Goal: Entertainment & Leisure: Consume media (video, audio)

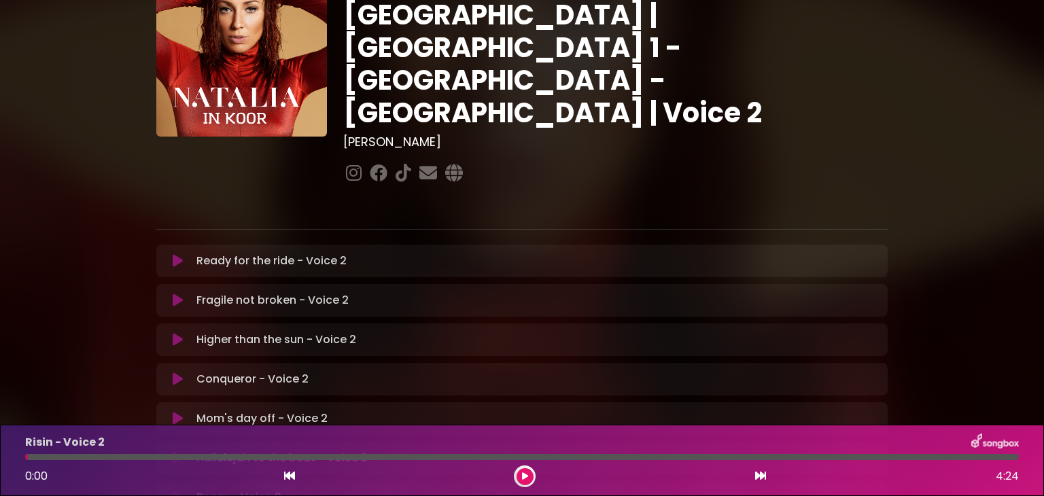
scroll to position [80, 0]
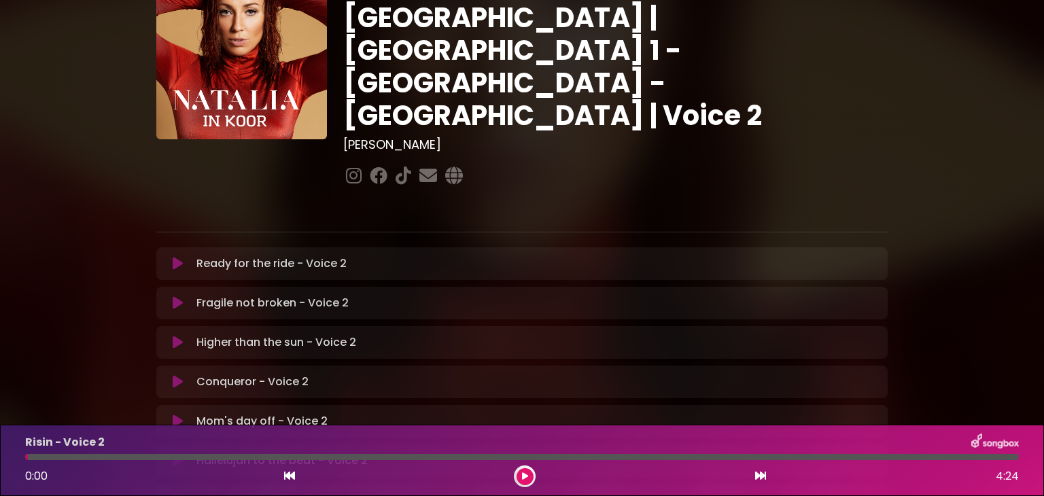
click at [522, 475] on icon at bounding box center [525, 477] width 6 height 8
click at [24, 459] on div at bounding box center [522, 457] width 1010 height 6
click at [27, 459] on div "Risin - Voice 2 0:27 4:24" at bounding box center [522, 461] width 1010 height 54
click at [31, 457] on div at bounding box center [84, 457] width 118 height 6
click at [526, 475] on icon at bounding box center [524, 477] width 5 height 8
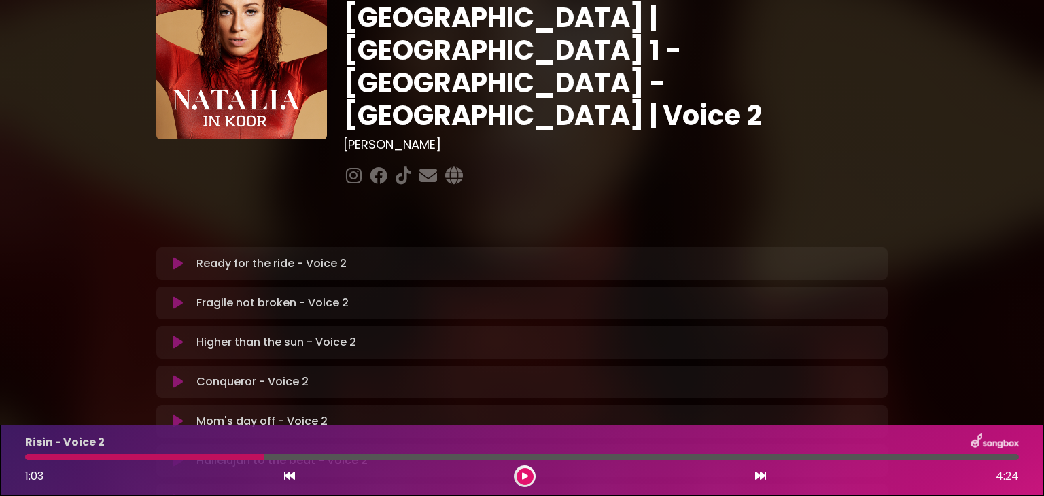
click at [179, 257] on icon at bounding box center [178, 264] width 10 height 14
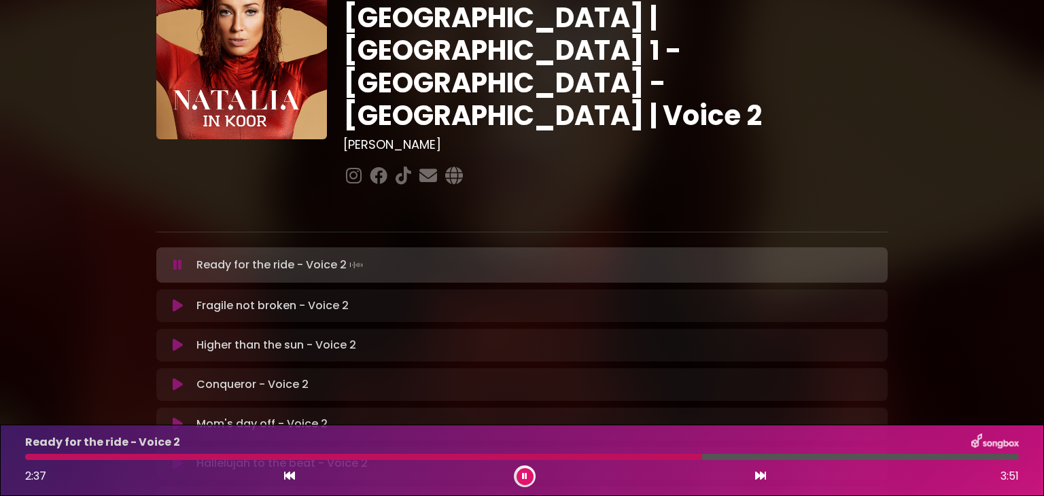
click at [530, 474] on button at bounding box center [525, 476] width 17 height 17
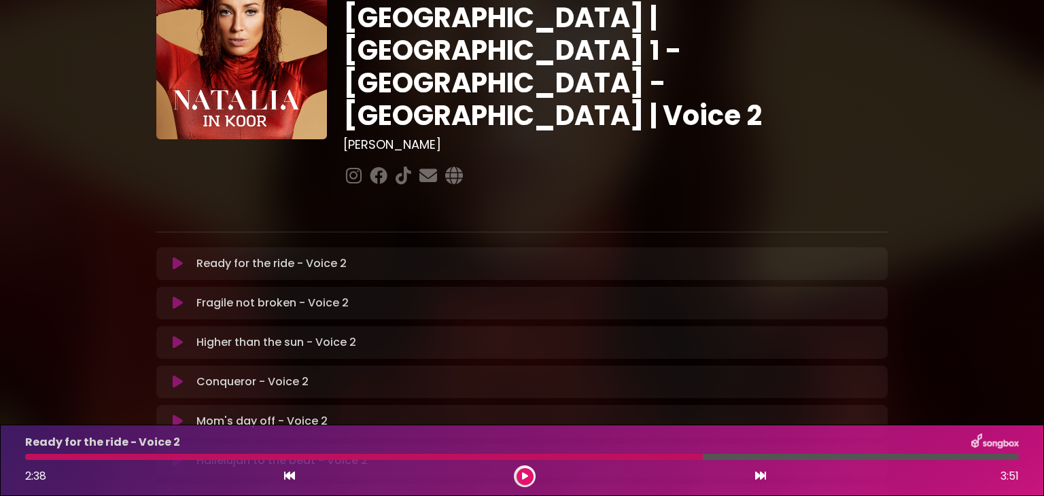
click at [27, 456] on div at bounding box center [364, 457] width 678 height 6
click at [27, 461] on div "Ready for the ride - Voice 2 2:38 3:51" at bounding box center [522, 461] width 1010 height 54
click at [521, 471] on button at bounding box center [525, 476] width 17 height 17
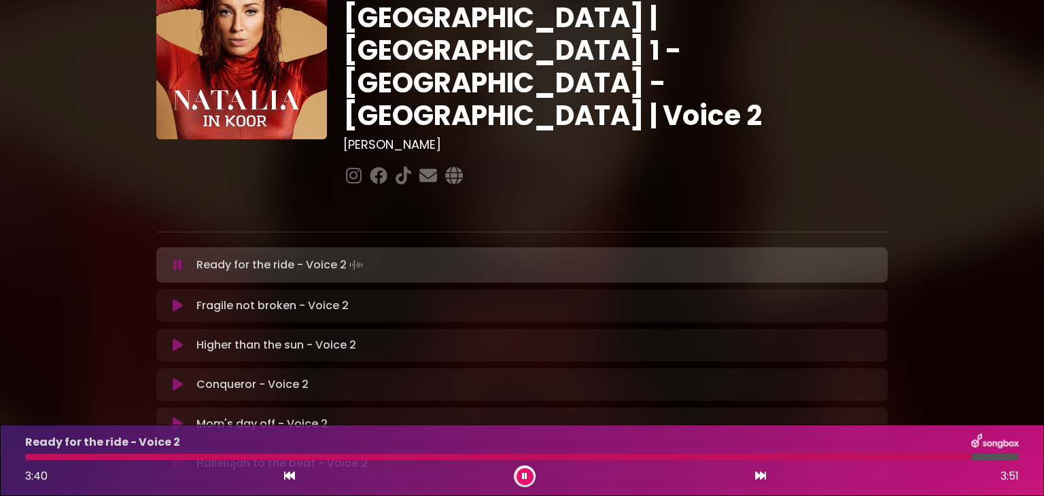
drag, startPoint x: 521, startPoint y: 471, endPoint x: 525, endPoint y: 460, distance: 11.4
click at [525, 460] on div "Ready for the ride - Voice 2 3:40 3:51" at bounding box center [522, 461] width 1010 height 54
click at [522, 479] on icon at bounding box center [524, 477] width 5 height 8
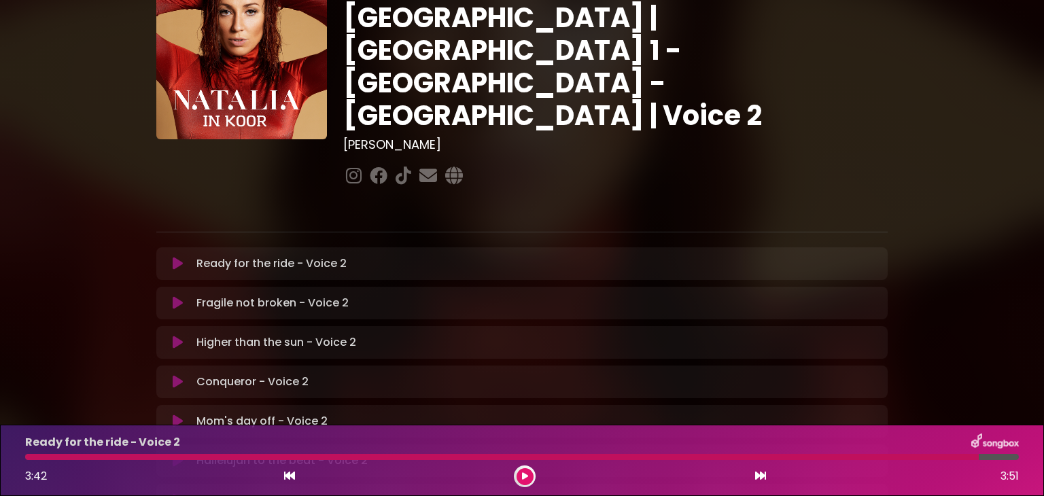
click at [27, 464] on div "Ready for the ride - Voice 2 3:42 3:51" at bounding box center [522, 461] width 1010 height 54
click at [27, 460] on div "Ready for the ride - Voice 2 3:42 3:51" at bounding box center [522, 461] width 1010 height 54
click at [524, 474] on icon at bounding box center [525, 477] width 6 height 8
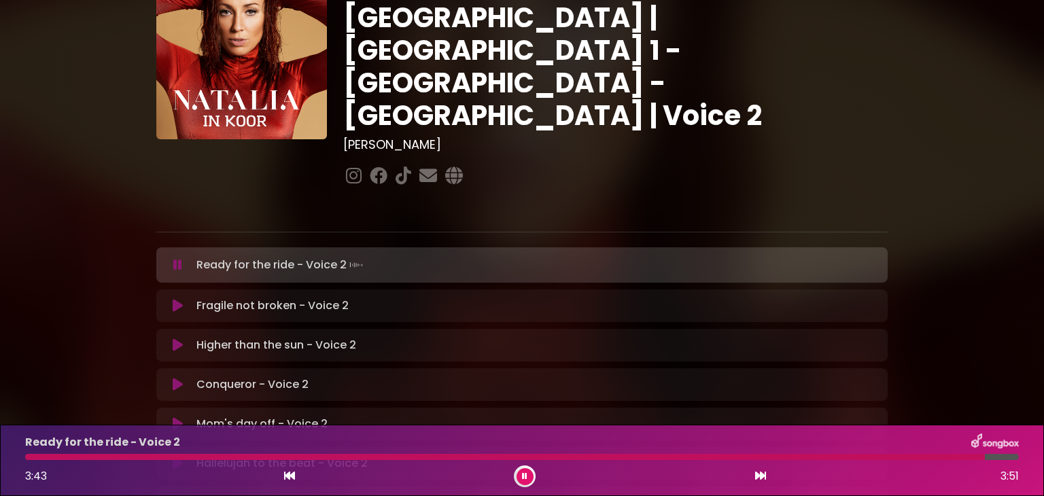
click at [524, 474] on icon at bounding box center [524, 477] width 5 height 8
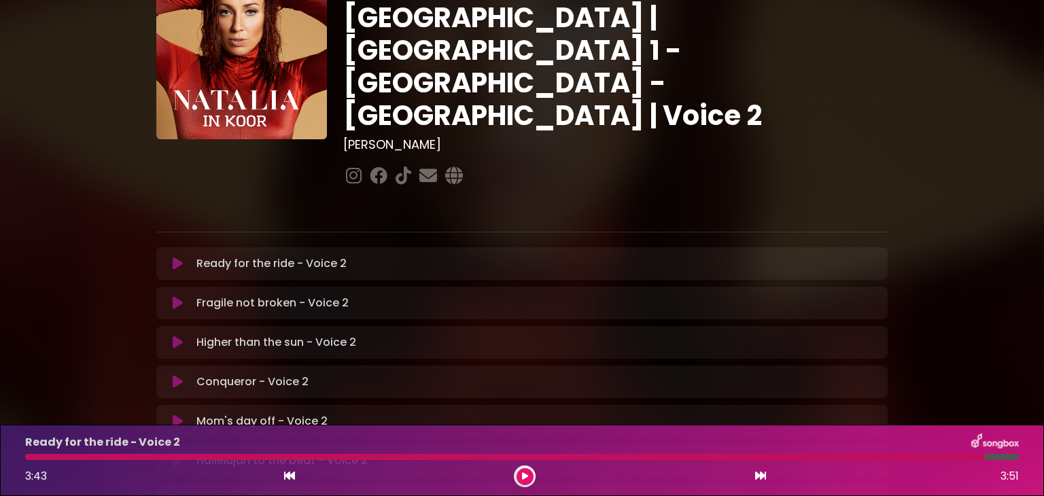
click at [524, 475] on icon at bounding box center [525, 477] width 6 height 8
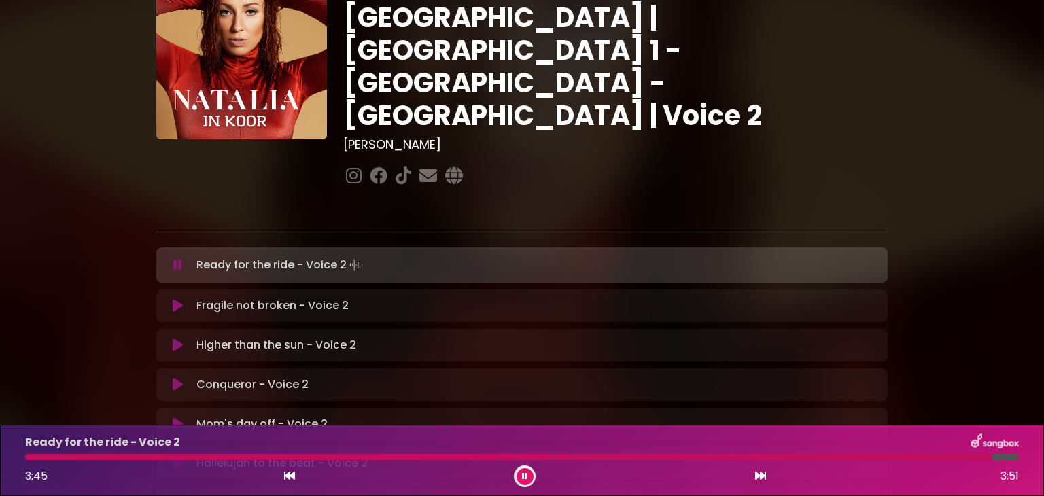
click at [286, 475] on icon at bounding box center [289, 475] width 11 height 11
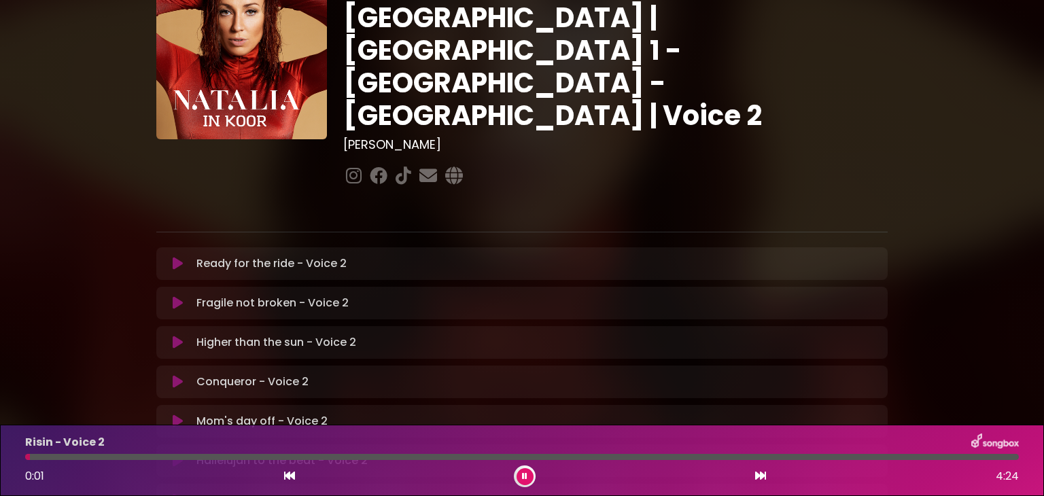
click at [766, 475] on icon at bounding box center [760, 475] width 11 height 11
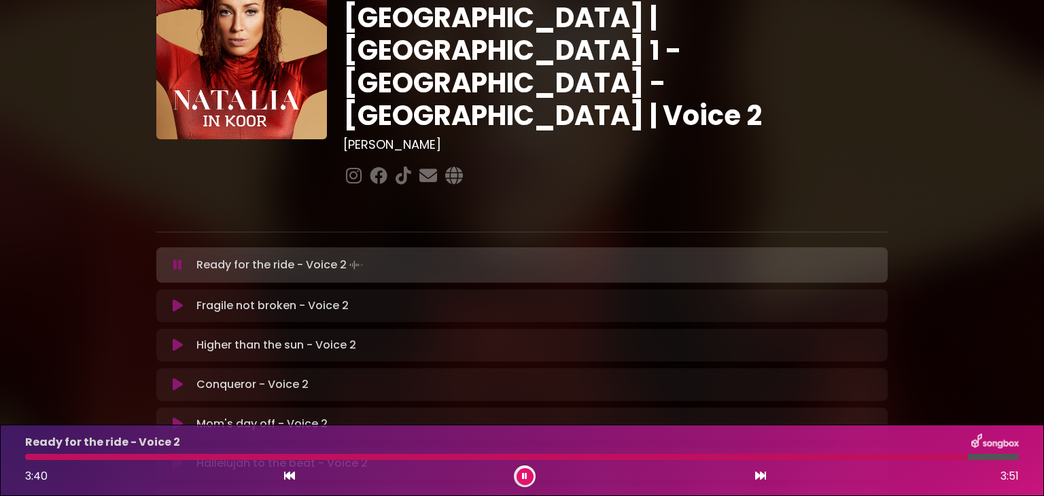
click at [524, 473] on icon at bounding box center [524, 477] width 5 height 8
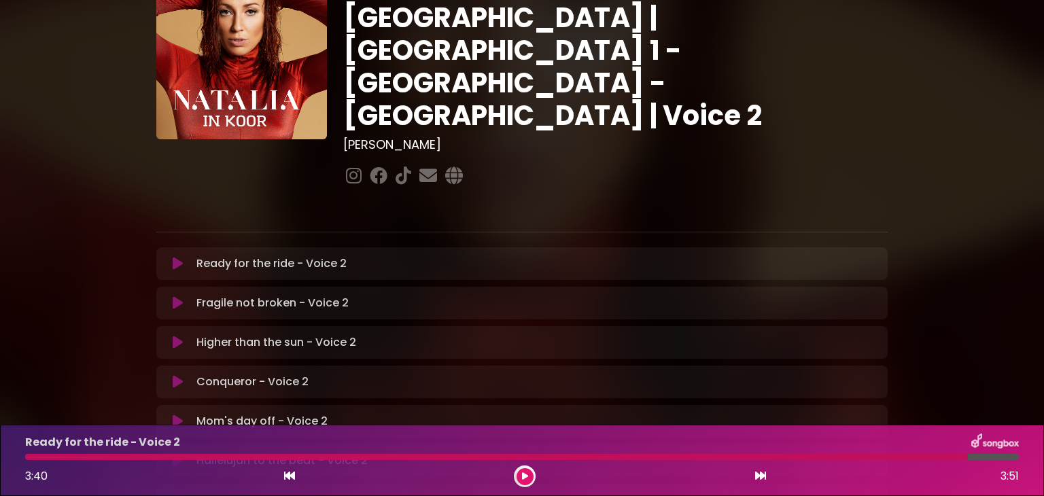
click at [28, 458] on div at bounding box center [496, 457] width 943 height 6
click at [531, 481] on button at bounding box center [525, 476] width 17 height 17
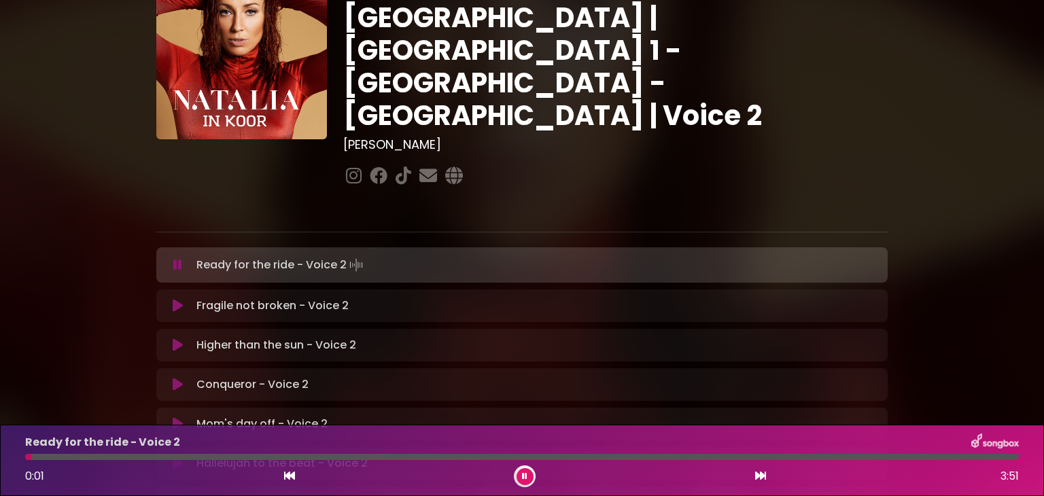
click at [528, 479] on button at bounding box center [525, 476] width 17 height 17
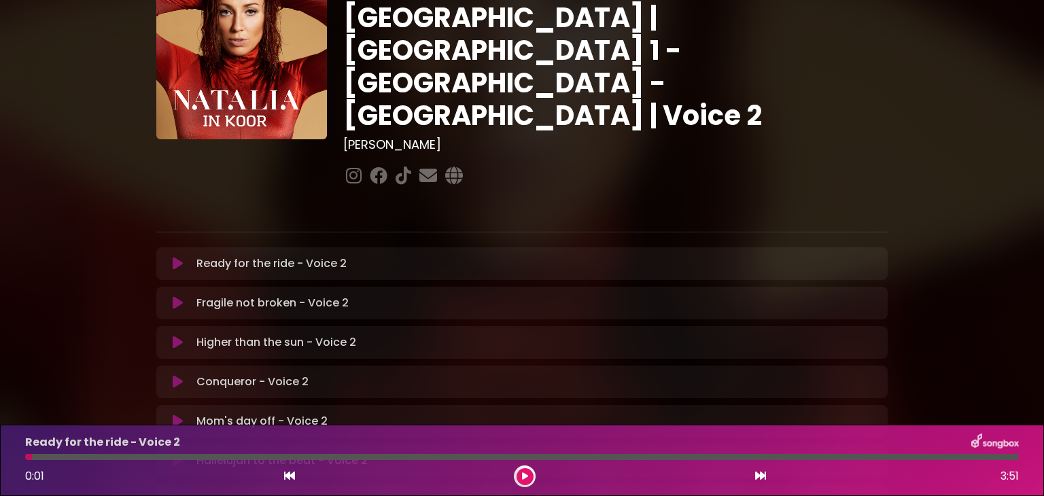
click at [524, 475] on icon at bounding box center [525, 477] width 6 height 8
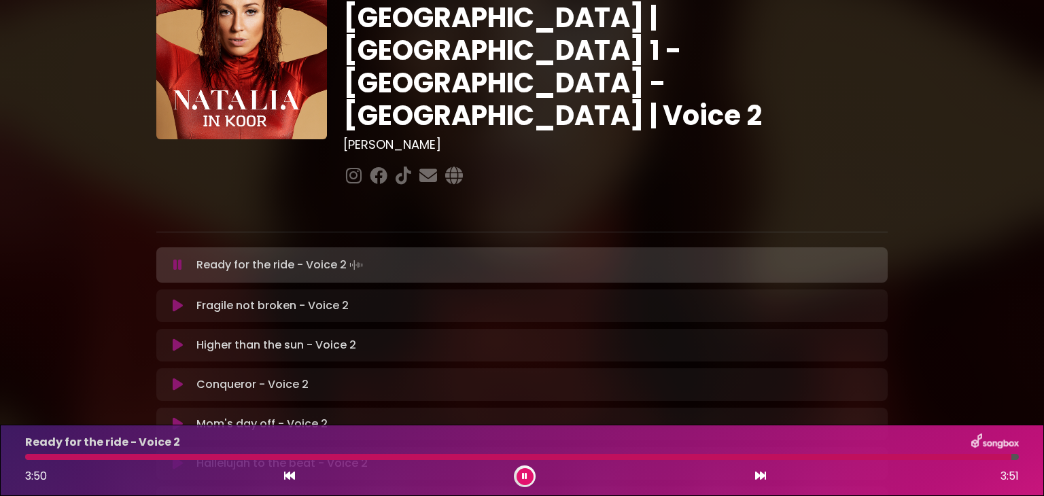
click at [524, 475] on icon at bounding box center [524, 477] width 5 height 8
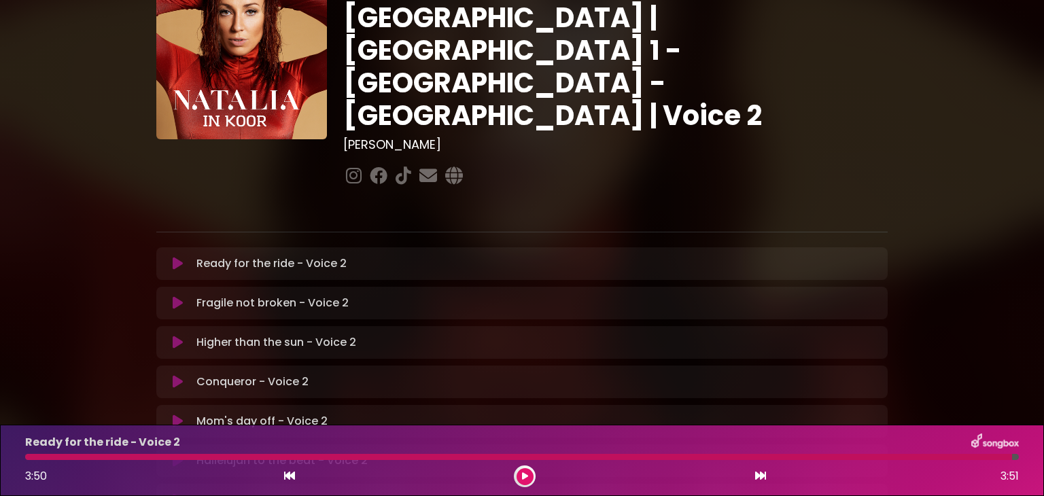
drag, startPoint x: 524, startPoint y: 475, endPoint x: 45, endPoint y: 451, distance: 479.9
click at [45, 451] on div "Ready for the ride - Voice 2 3:50 3:51" at bounding box center [522, 461] width 1010 height 54
click at [29, 457] on div at bounding box center [518, 457] width 987 height 6
click at [28, 459] on div at bounding box center [518, 457] width 987 height 6
click at [523, 478] on icon at bounding box center [525, 477] width 6 height 8
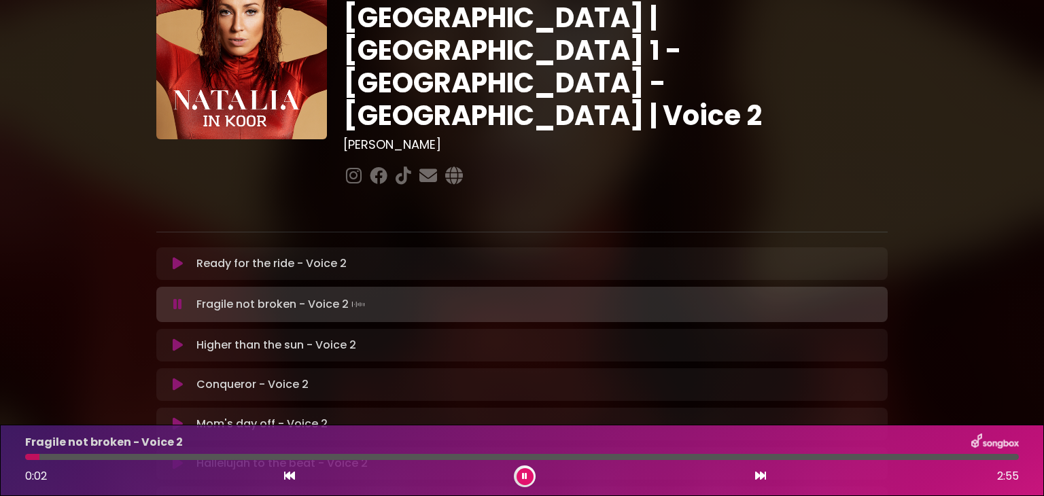
click at [523, 478] on icon at bounding box center [524, 477] width 5 height 8
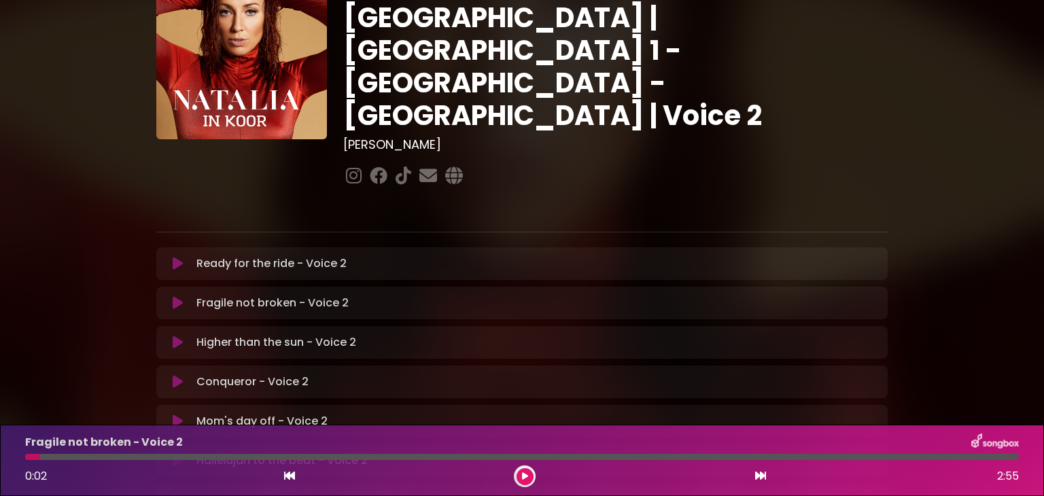
click at [177, 257] on icon at bounding box center [178, 264] width 10 height 14
click at [524, 475] on icon at bounding box center [525, 477] width 6 height 8
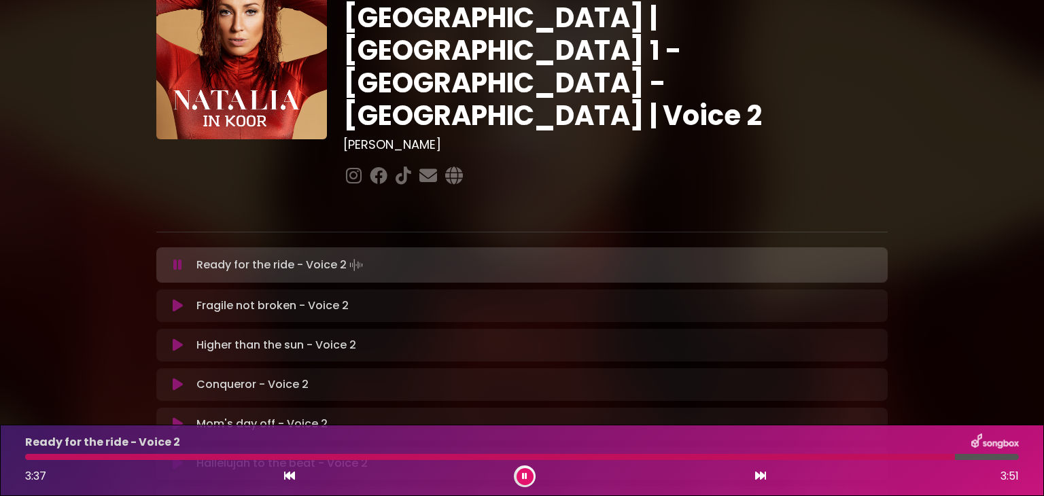
click at [525, 478] on icon at bounding box center [524, 477] width 5 height 8
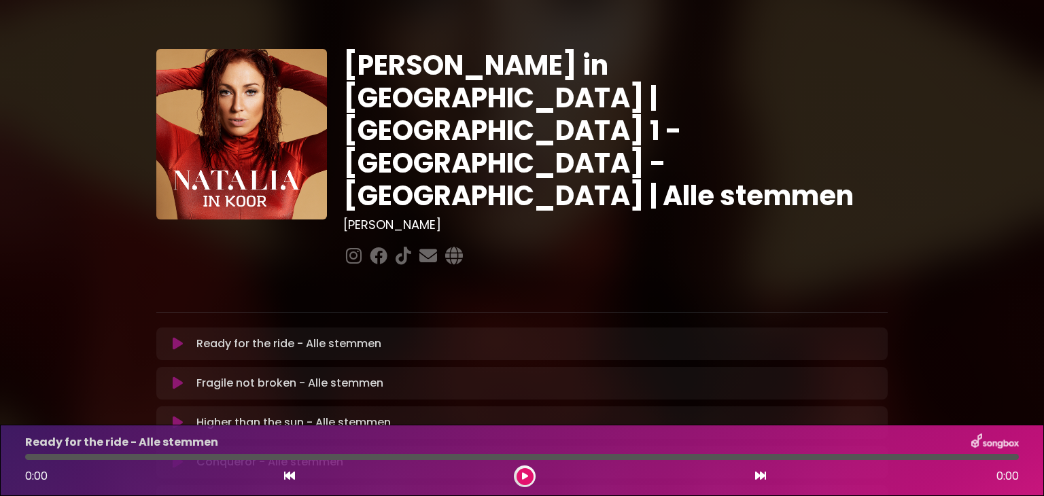
scroll to position [67, 0]
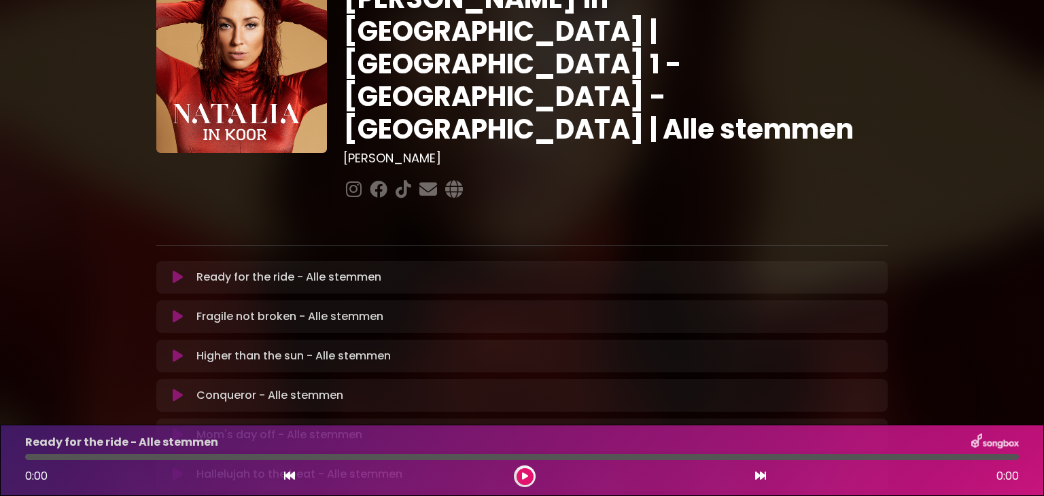
click at [341, 269] on p "Ready for the ride - Alle stemmen Loading Track..." at bounding box center [288, 277] width 185 height 16
click at [524, 477] on icon at bounding box center [525, 477] width 6 height 8
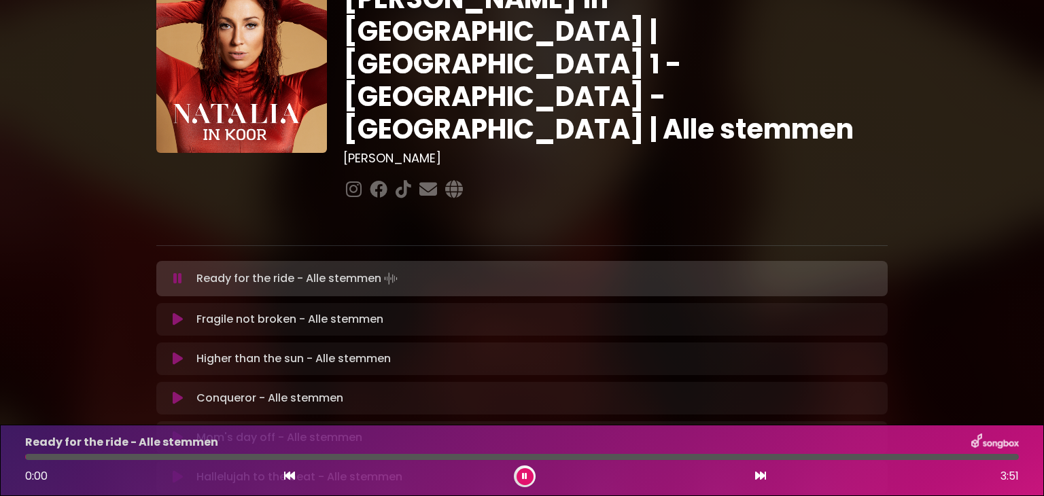
click at [524, 477] on icon at bounding box center [524, 477] width 5 height 8
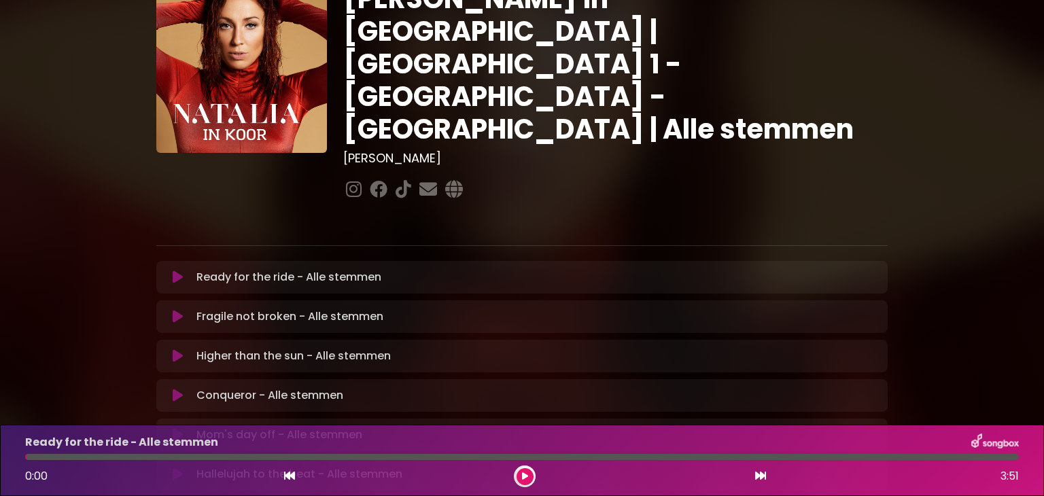
click at [524, 477] on icon at bounding box center [525, 477] width 6 height 8
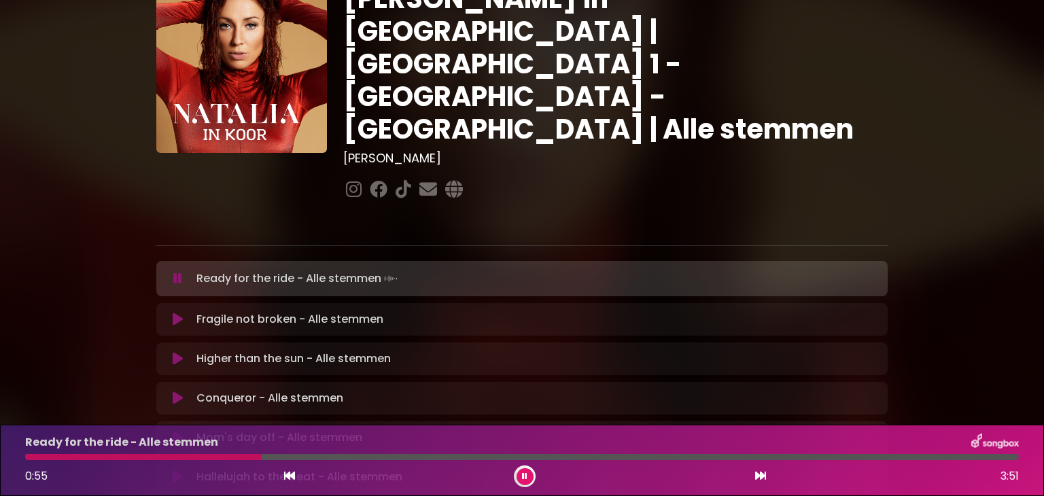
click at [27, 462] on div "Ready for the ride - Alle stemmen 0:55 3:51" at bounding box center [522, 461] width 1010 height 54
click at [27, 458] on div at bounding box center [147, 457] width 245 height 6
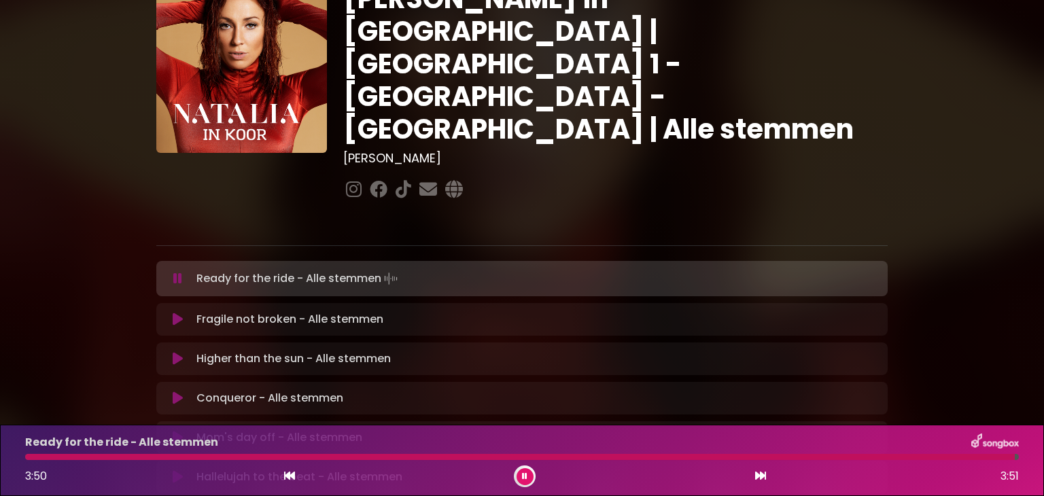
click at [529, 481] on button at bounding box center [525, 476] width 17 height 17
